Goal: Navigation & Orientation: Find specific page/section

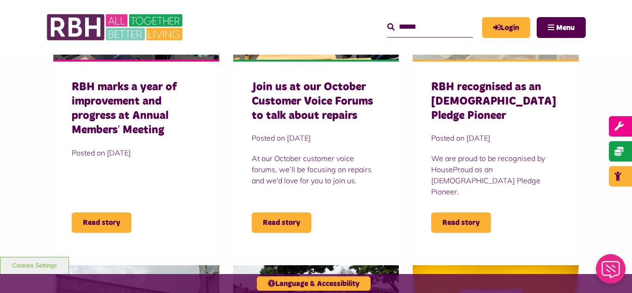
scroll to position [370, 0]
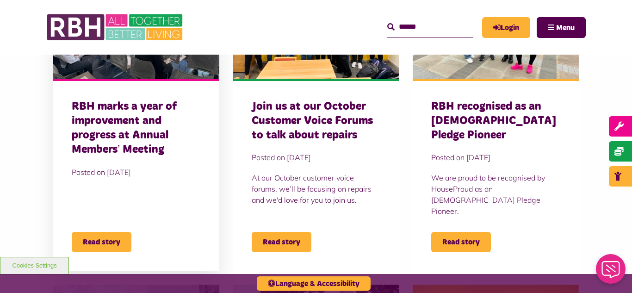
click at [132, 132] on h3 "RBH marks a year of improvement and progress at Annual Members’ Meeting" at bounding box center [136, 128] width 129 height 58
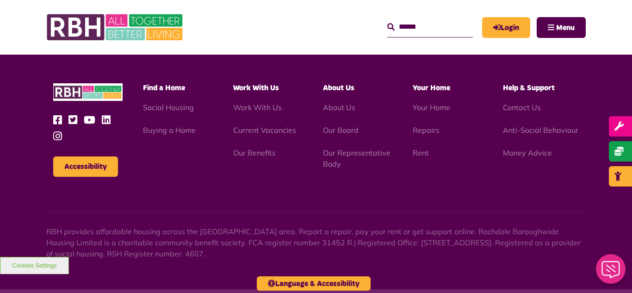
scroll to position [1218, 0]
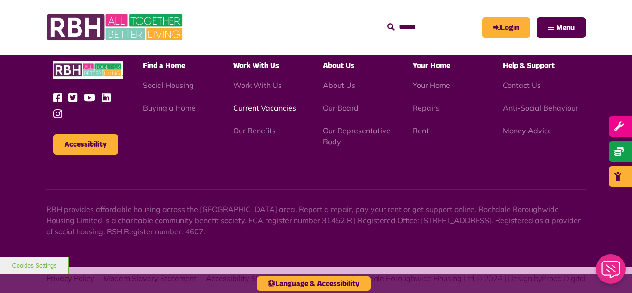
click at [251, 103] on link "Current Vacancies" at bounding box center [264, 107] width 63 height 9
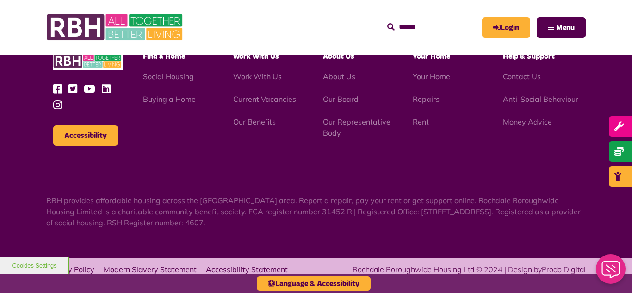
scroll to position [1087, 0]
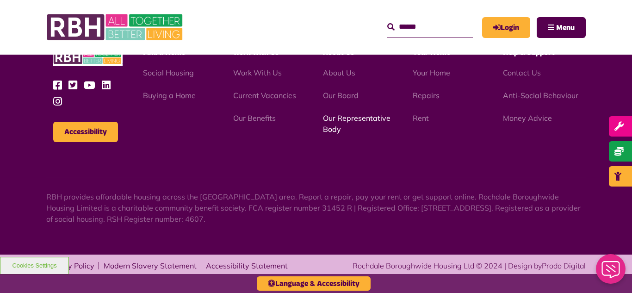
click at [344, 120] on link "Our Representative Body" at bounding box center [357, 123] width 68 height 20
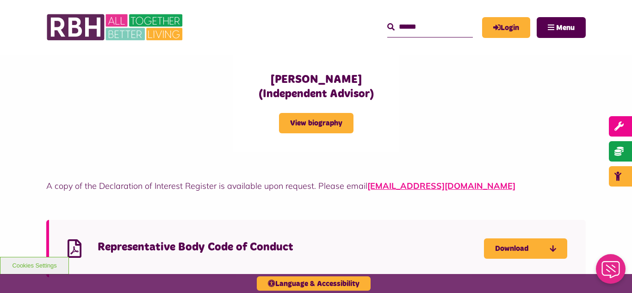
scroll to position [2410, 0]
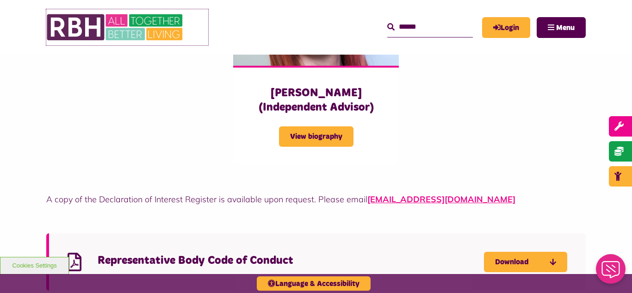
click at [105, 21] on img at bounding box center [115, 27] width 139 height 36
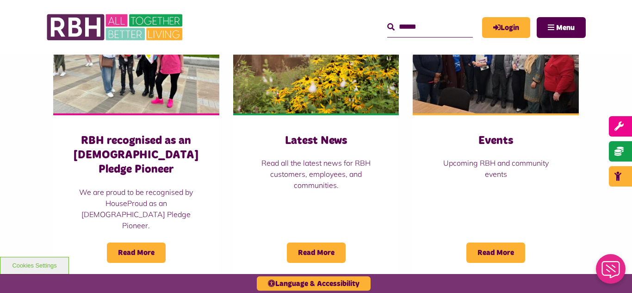
scroll to position [647, 0]
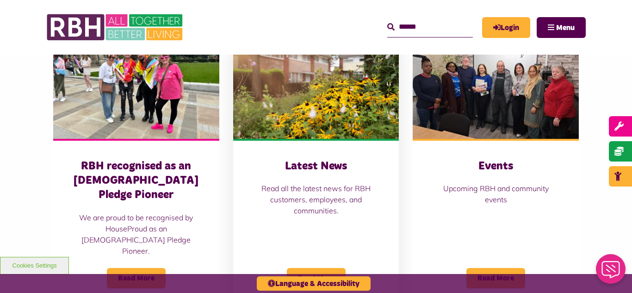
click at [283, 69] on img at bounding box center [316, 87] width 166 height 104
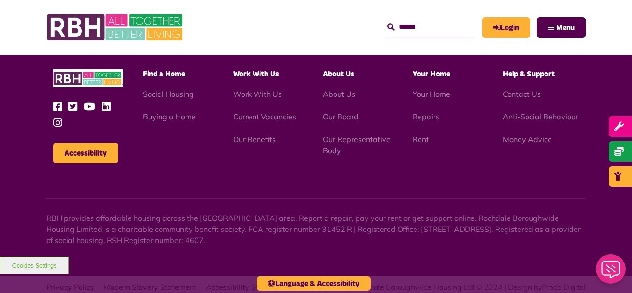
scroll to position [1316, 0]
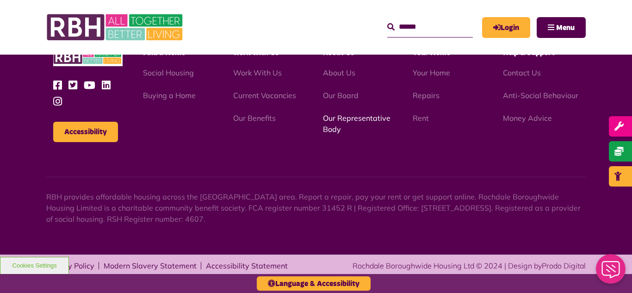
click at [337, 119] on link "Our Representative Body" at bounding box center [357, 123] width 68 height 20
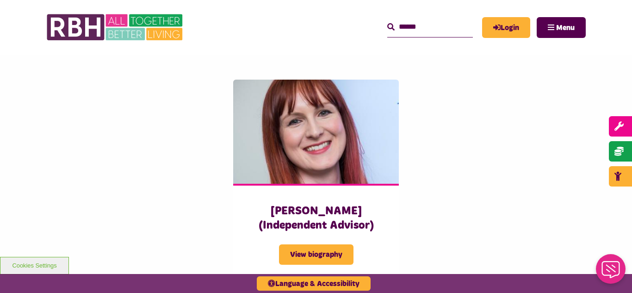
scroll to position [2294, 0]
